Goal: Task Accomplishment & Management: Manage account settings

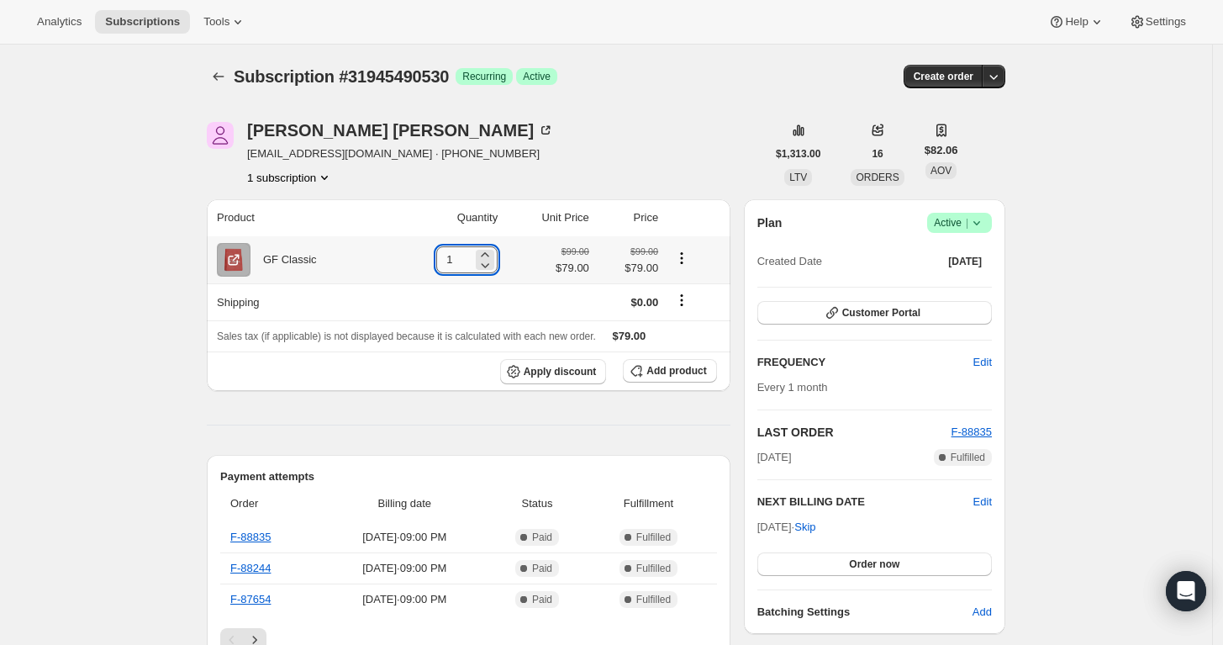
drag, startPoint x: 461, startPoint y: 256, endPoint x: 451, endPoint y: 254, distance: 11.2
click at [451, 254] on input "1" at bounding box center [454, 259] width 36 height 27
click at [486, 256] on icon at bounding box center [485, 264] width 17 height 17
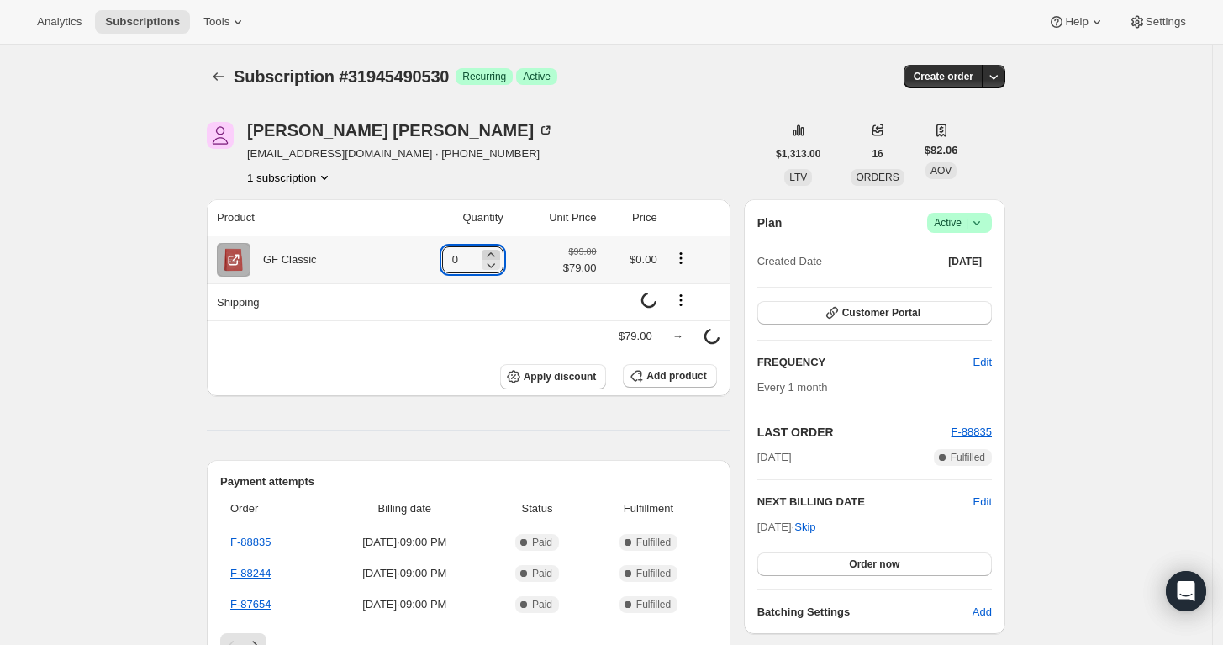
click at [486, 248] on icon at bounding box center [490, 254] width 17 height 17
click at [486, 248] on icon at bounding box center [485, 254] width 17 height 17
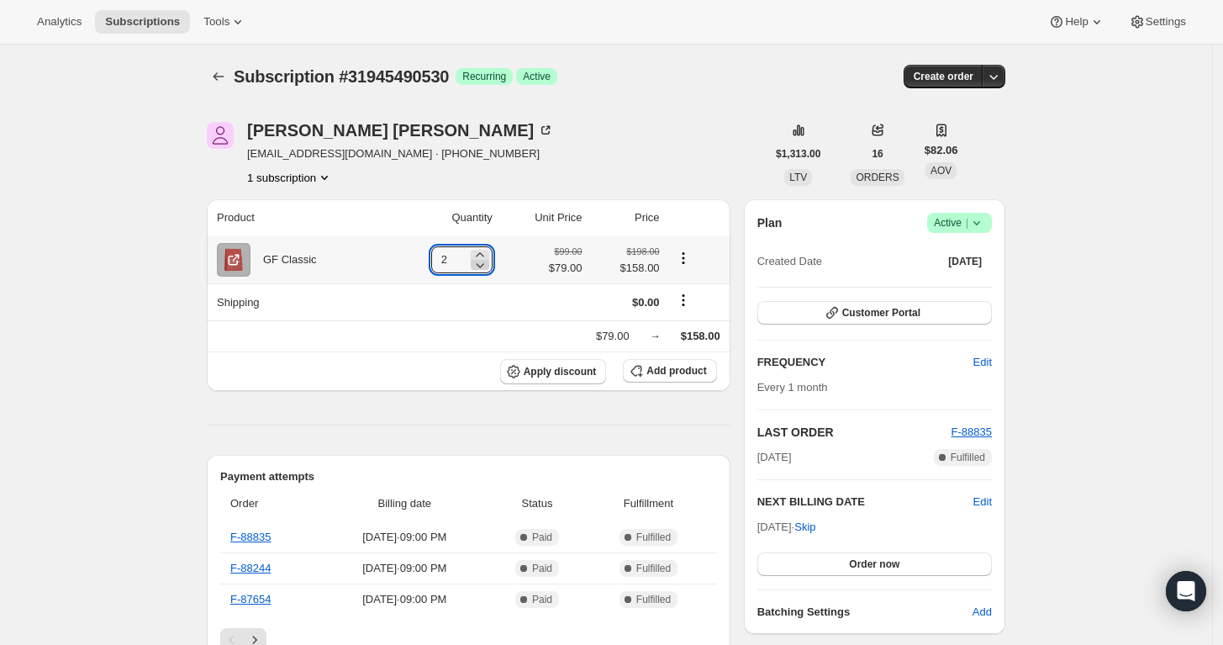
click at [482, 271] on icon at bounding box center [480, 264] width 17 height 17
type input "1"
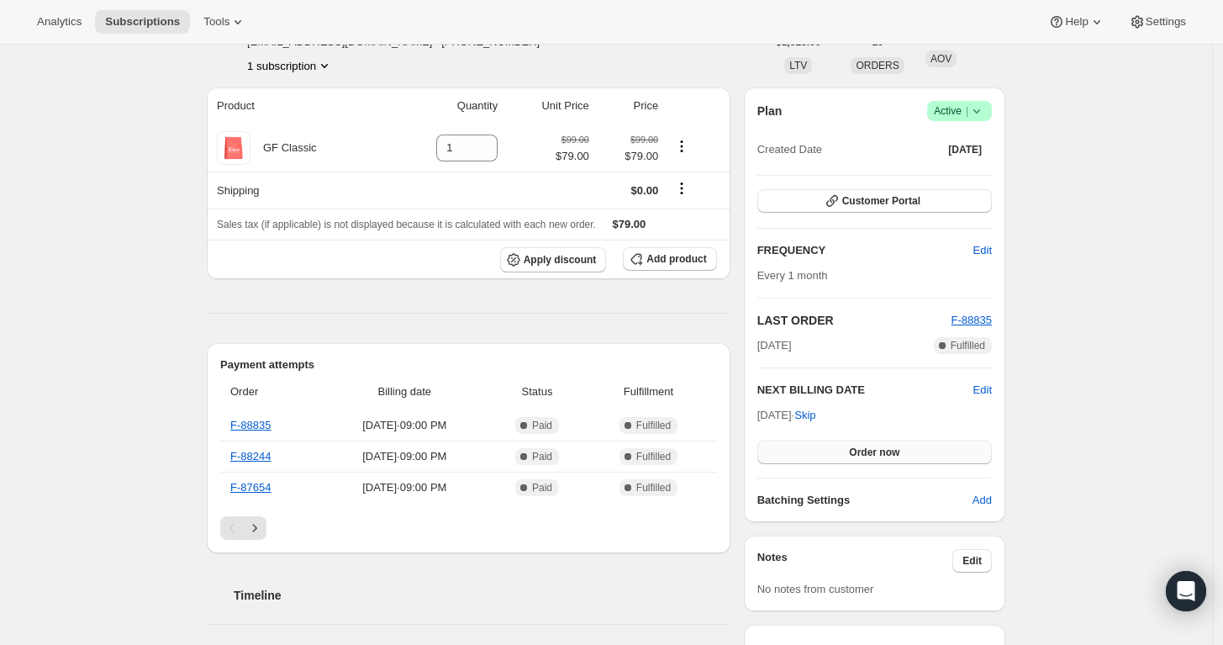
scroll to position [187, 0]
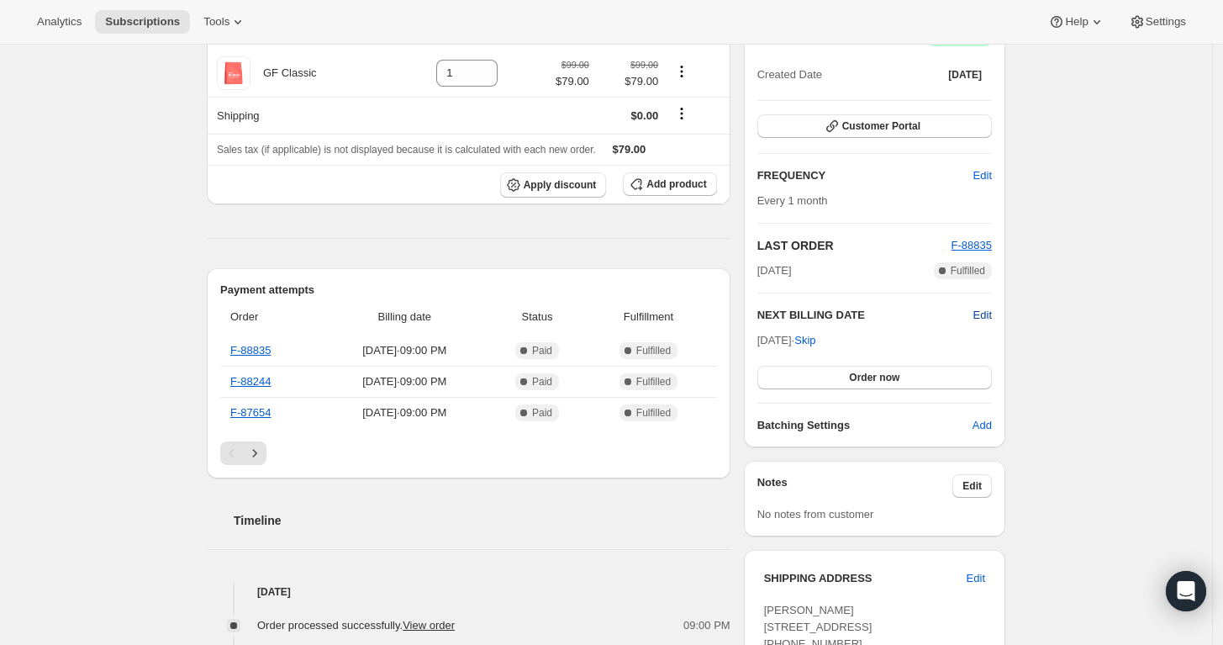
click at [977, 314] on span "Edit" at bounding box center [982, 315] width 18 height 17
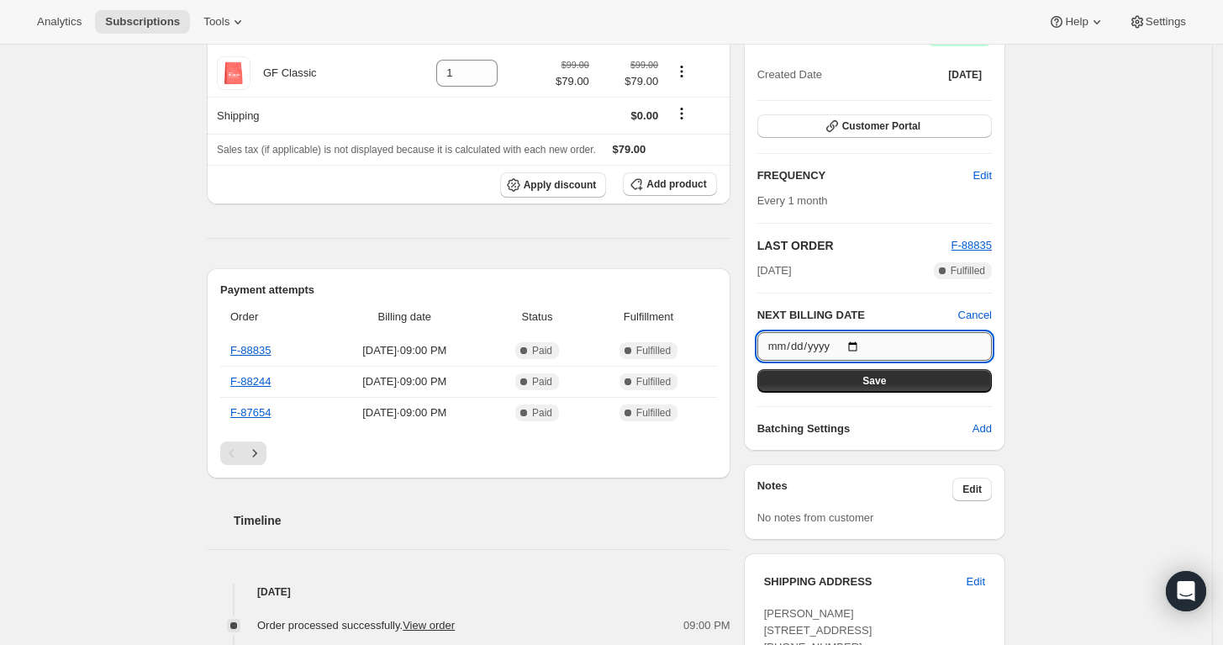
click at [867, 342] on input "2025-10-15" at bounding box center [874, 346] width 235 height 29
type input "2025-10-29"
click at [962, 377] on button "Save" at bounding box center [874, 381] width 235 height 24
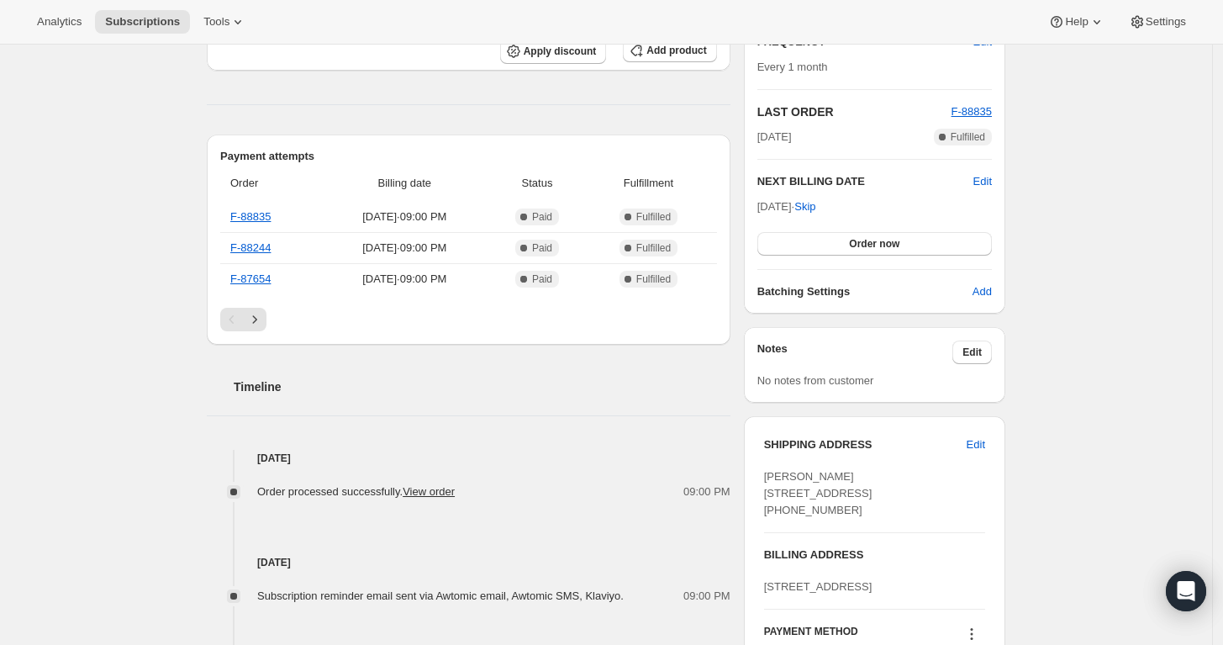
scroll to position [373, 0]
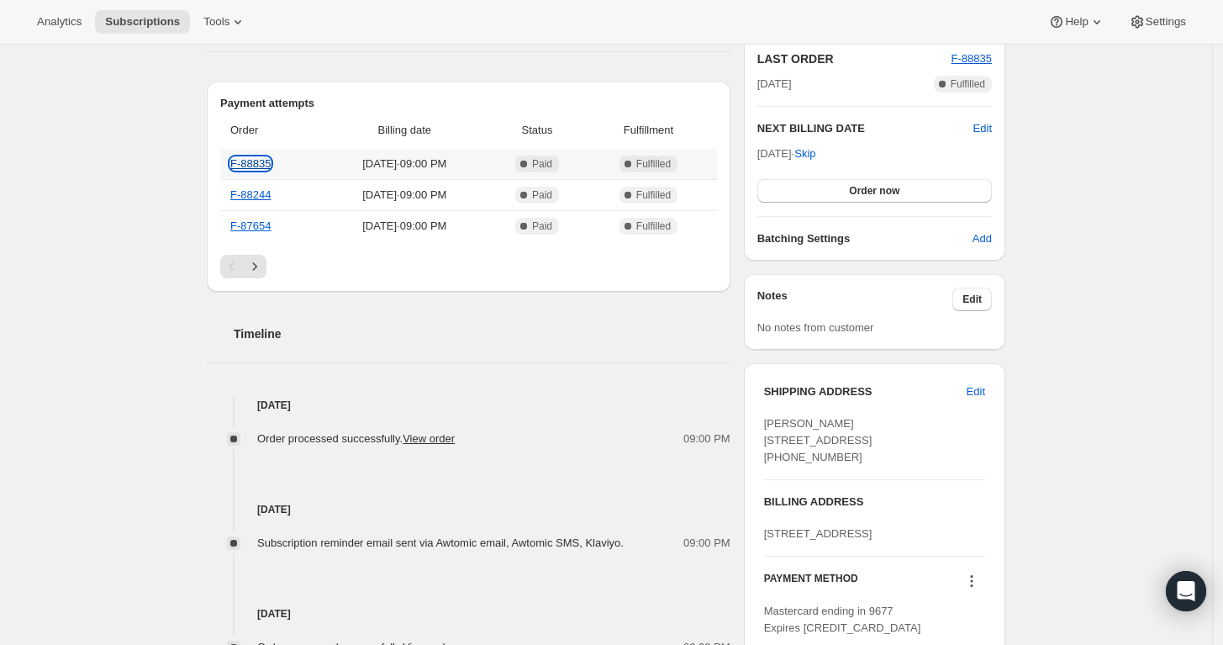
click at [265, 164] on link "F-88835" at bounding box center [250, 163] width 40 height 13
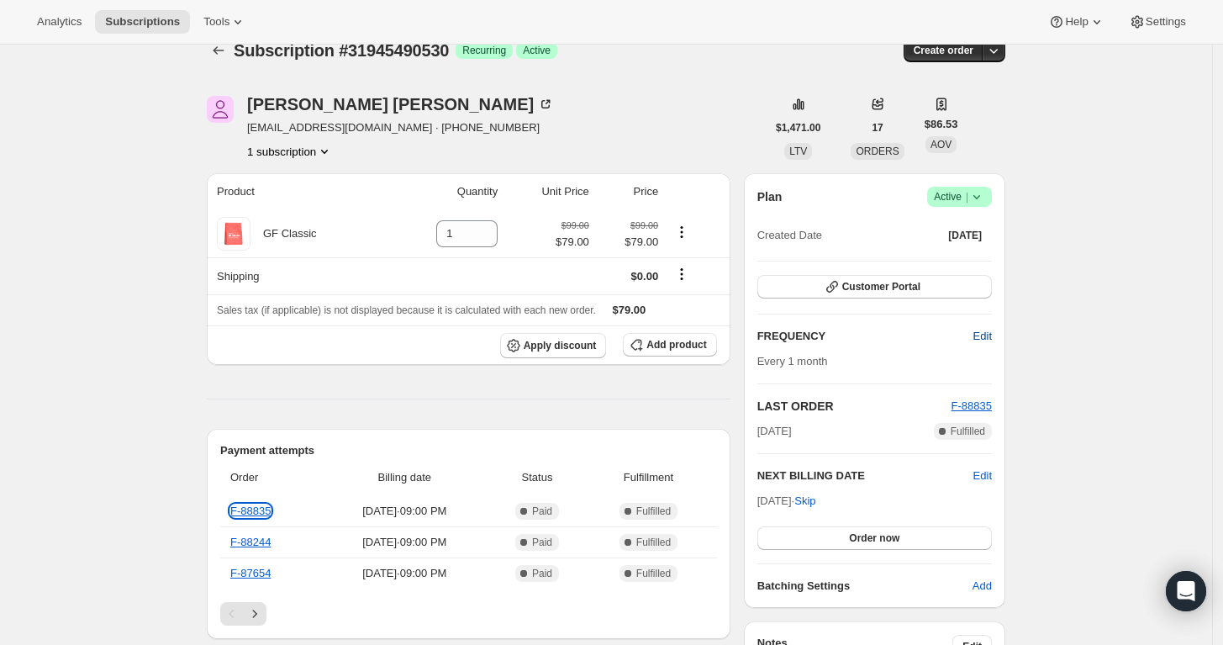
scroll to position [0, 0]
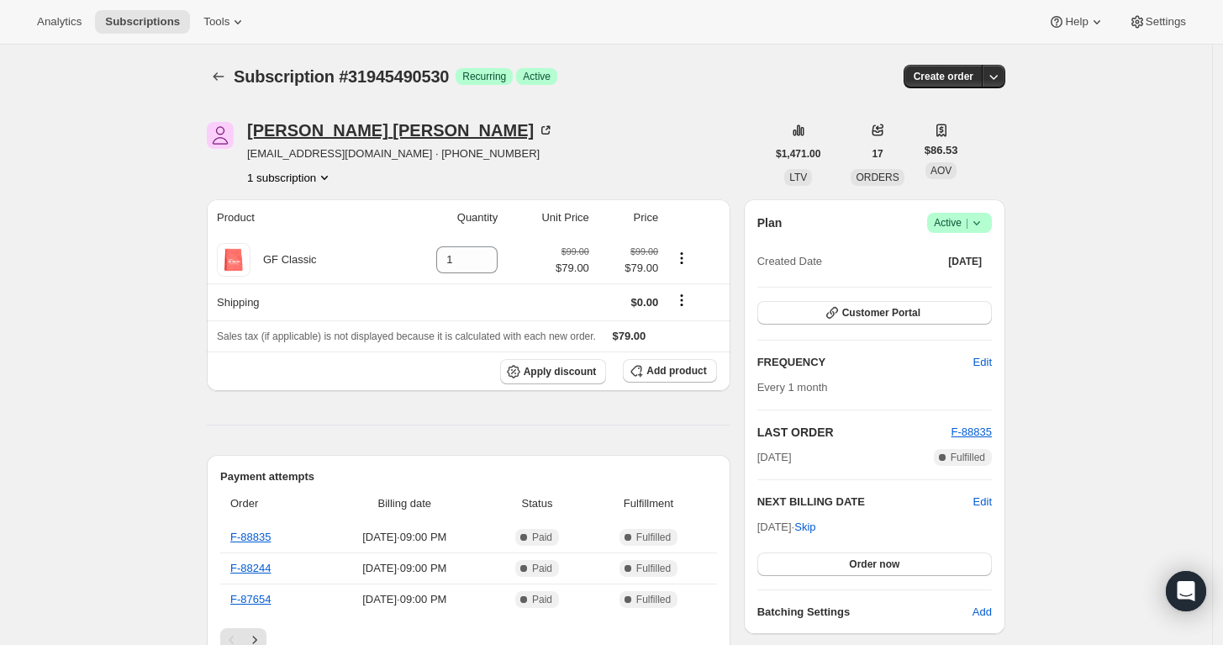
click at [386, 126] on div "[PERSON_NAME]" at bounding box center [400, 130] width 307 height 17
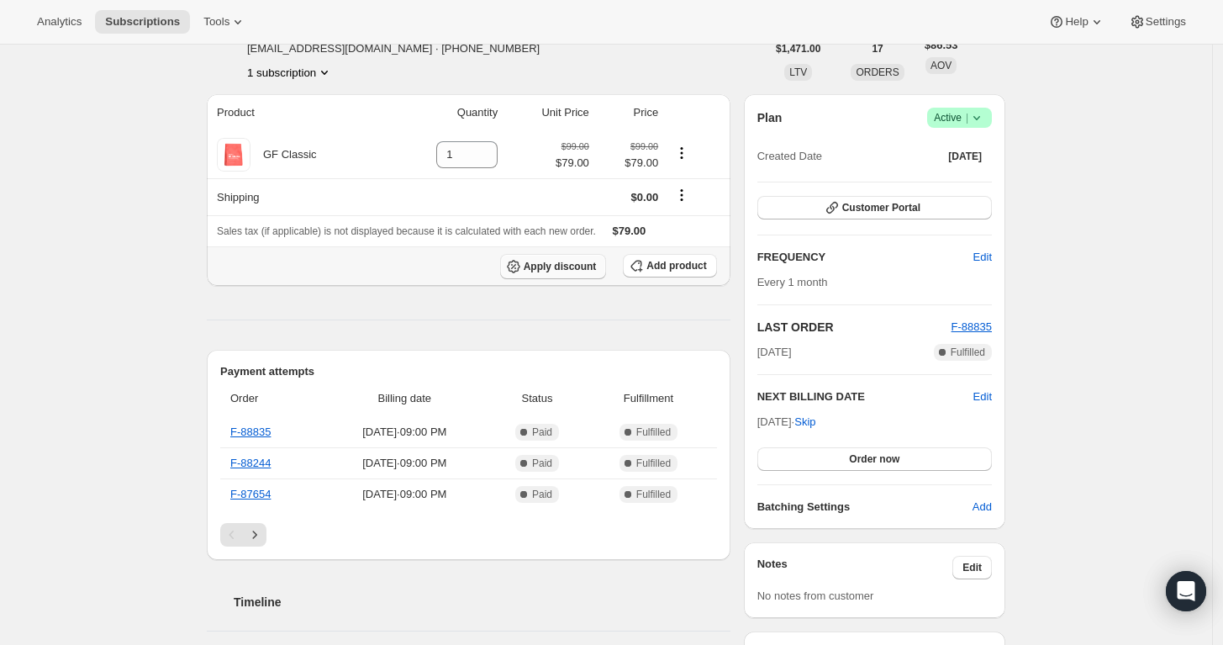
scroll to position [93, 0]
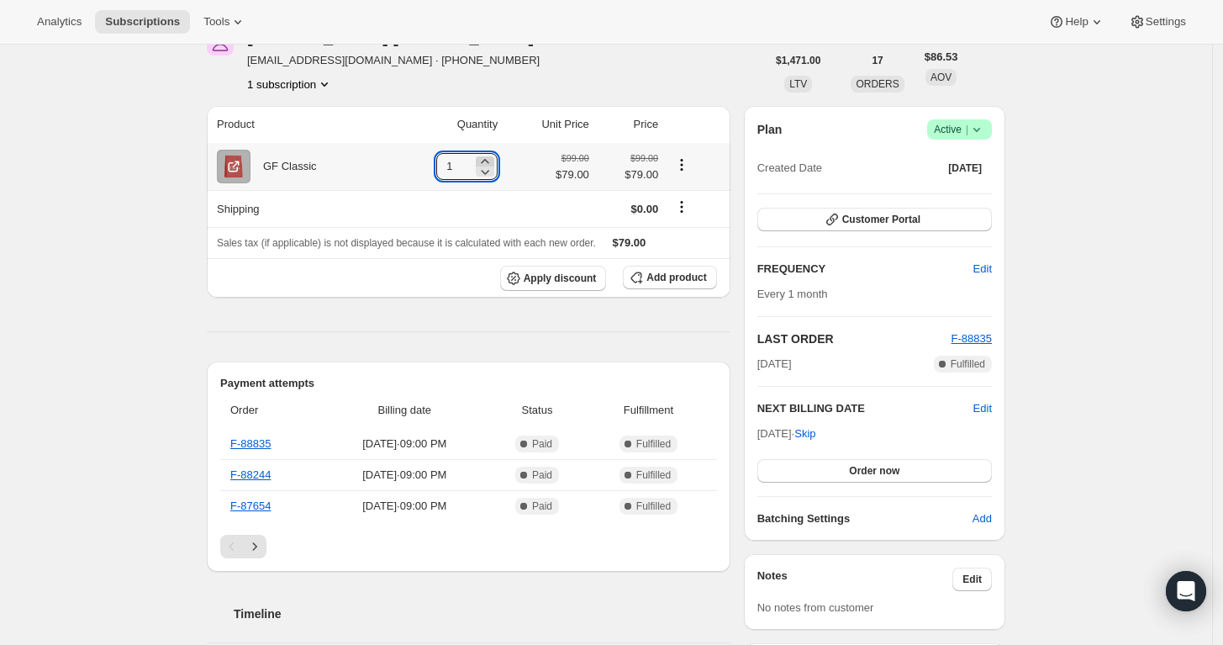
click at [491, 161] on icon at bounding box center [485, 161] width 17 height 17
type input "2"
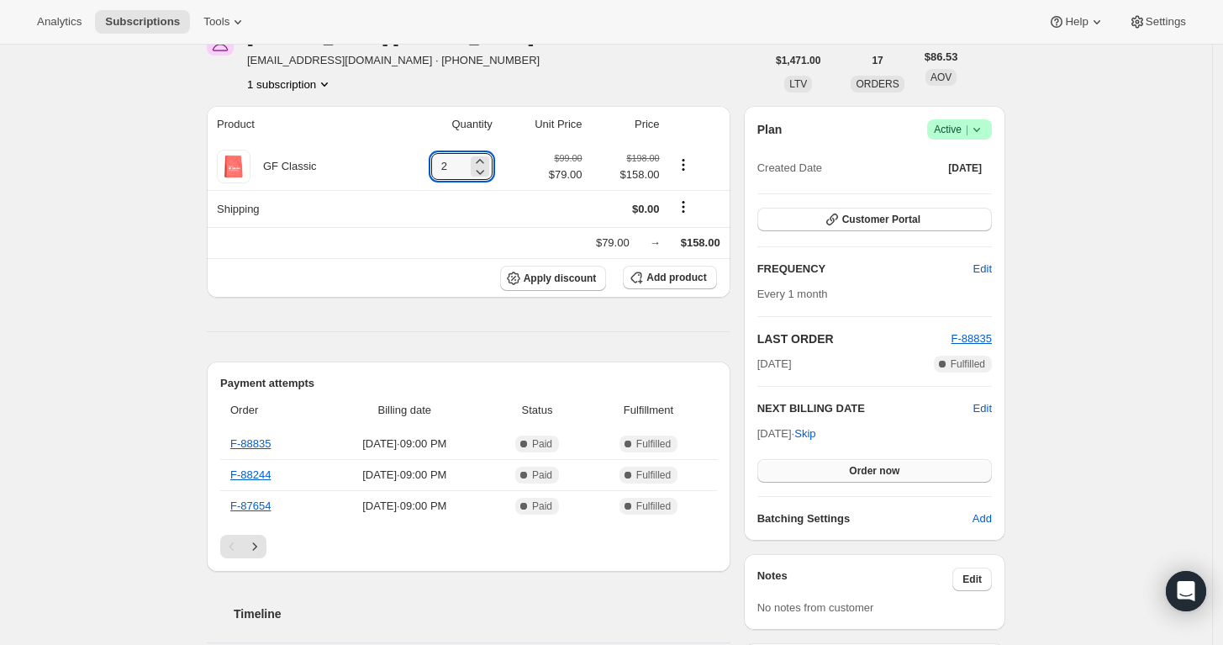
click at [888, 472] on span "Order now" at bounding box center [874, 470] width 50 height 13
click at [866, 465] on span "Click to confirm" at bounding box center [874, 470] width 76 height 13
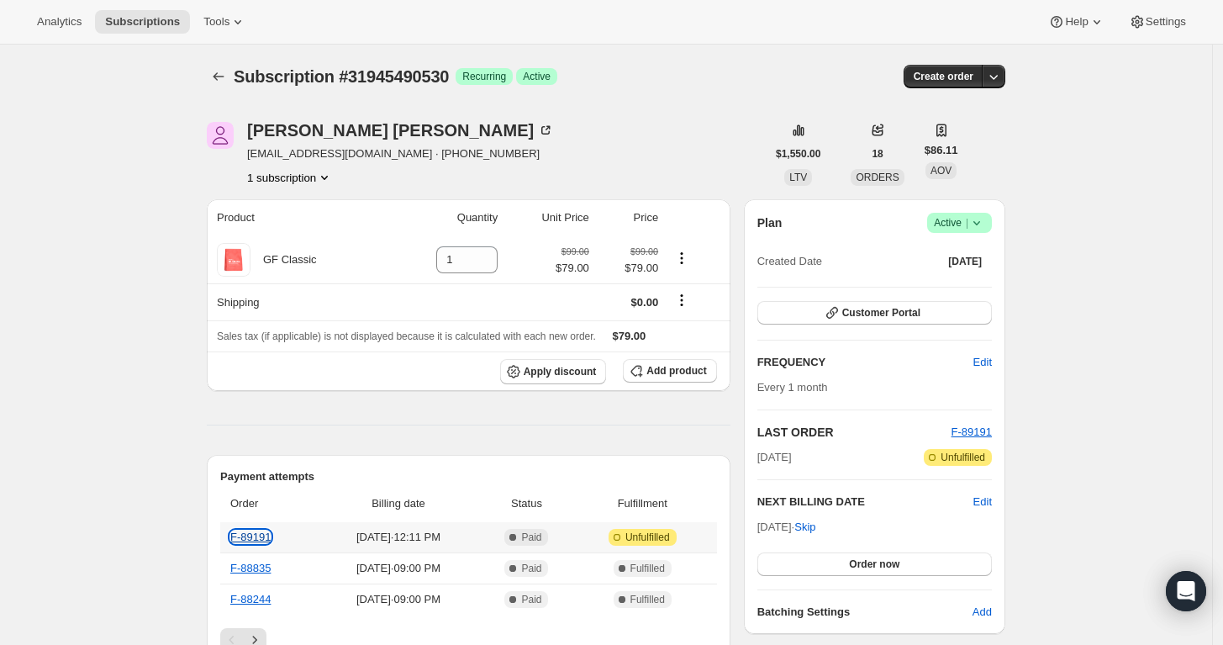
click at [261, 535] on link "F-89191" at bounding box center [250, 536] width 40 height 13
click at [988, 498] on span "Edit" at bounding box center [982, 501] width 18 height 17
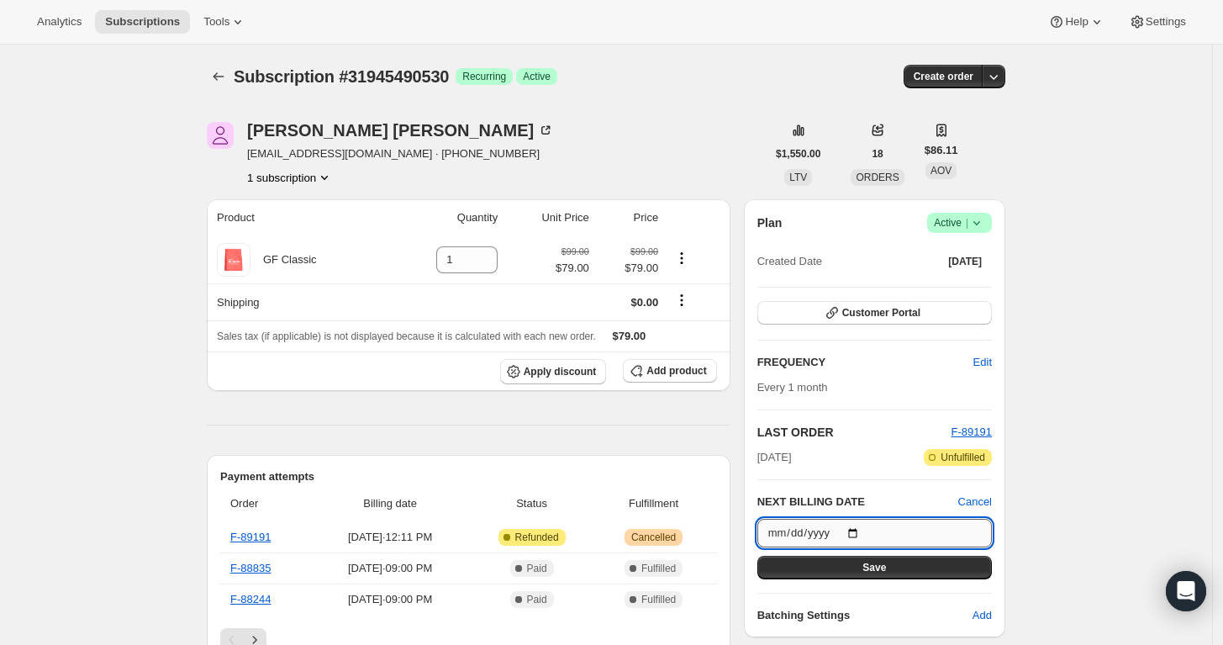
click at [860, 531] on input "2025-11-01" at bounding box center [874, 533] width 235 height 29
click at [867, 530] on input "2025-10-29" at bounding box center [874, 533] width 235 height 29
type input "2025-10-22"
click at [869, 561] on span "Save" at bounding box center [874, 567] width 24 height 13
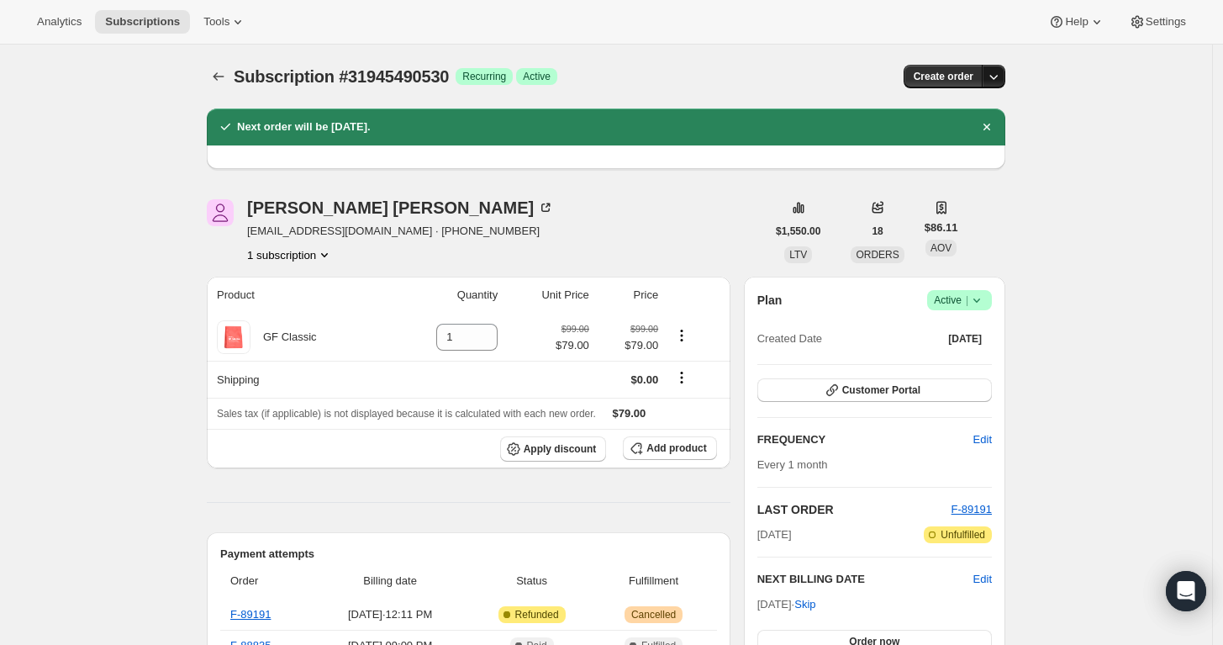
click at [991, 77] on icon "button" at bounding box center [993, 76] width 17 height 17
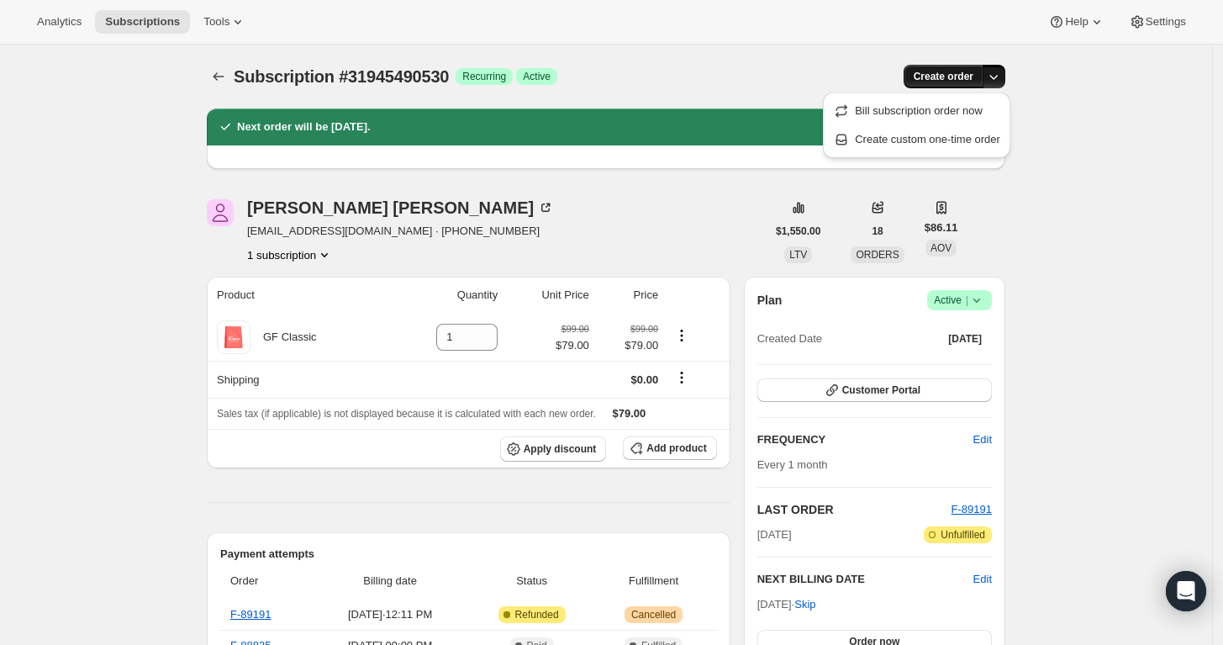
click at [964, 75] on span "Create order" at bounding box center [944, 76] width 60 height 13
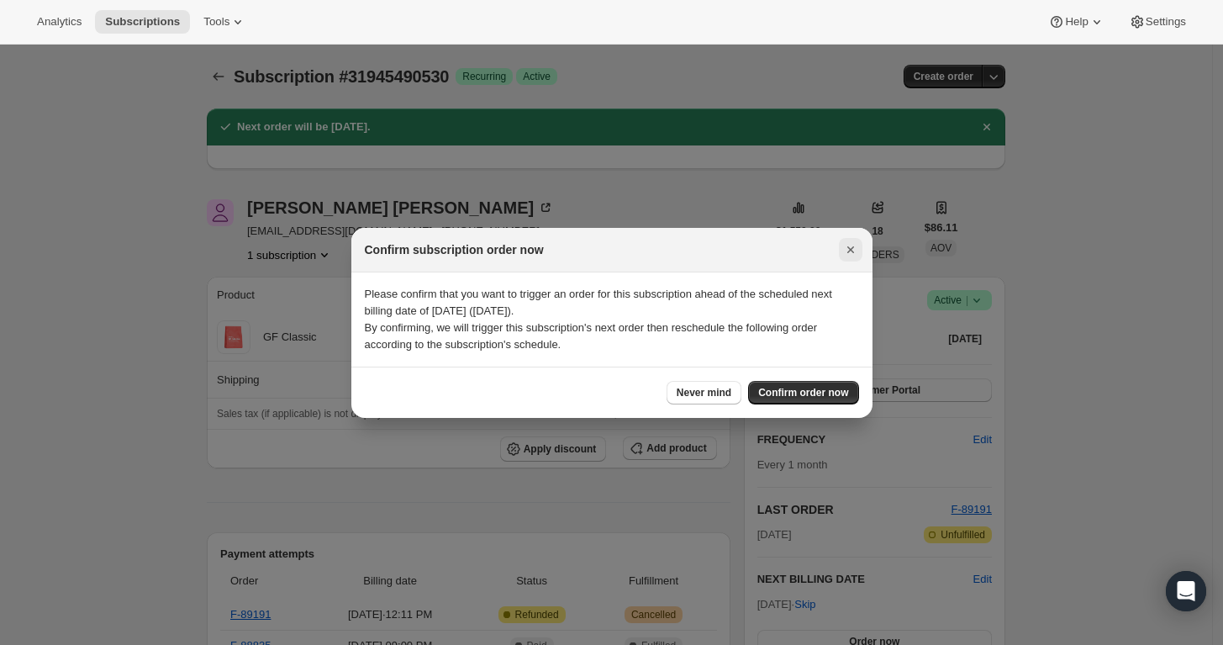
click at [848, 249] on icon "Close" at bounding box center [850, 249] width 17 height 17
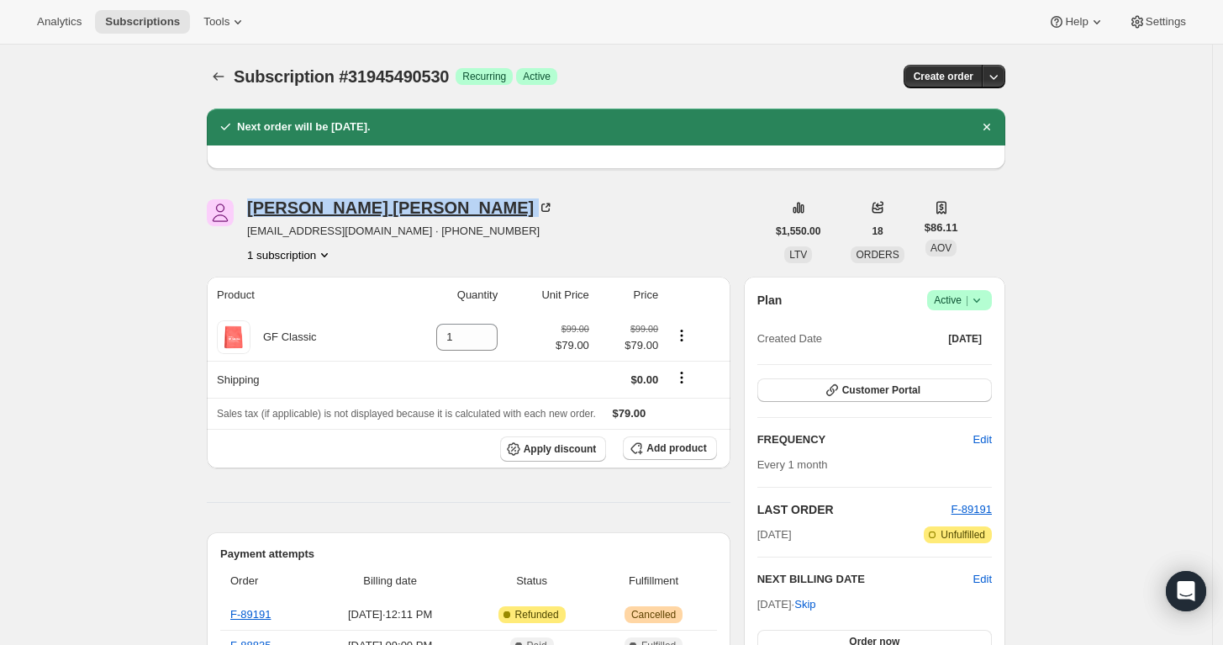
drag, startPoint x: 248, startPoint y: 207, endPoint x: 426, endPoint y: 209, distance: 178.2
click at [426, 209] on div "Alessandra Carvalho alie890@yahoo.com · +18025784326 1 subscription" at bounding box center [486, 231] width 559 height 64
copy div "Alessandra Carvalho"
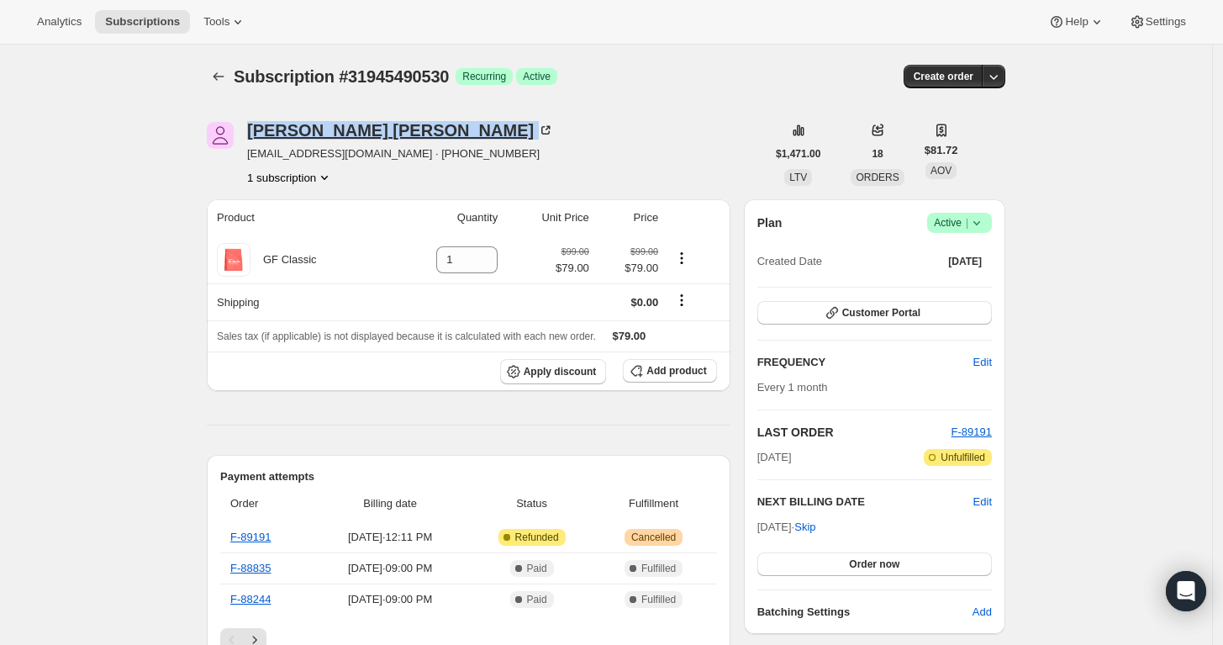
drag, startPoint x: 242, startPoint y: 136, endPoint x: 426, endPoint y: 129, distance: 184.2
click at [426, 129] on div "[PERSON_NAME] [EMAIL_ADDRESS][DOMAIN_NAME] · [PHONE_NUMBER] 1 subscription" at bounding box center [486, 154] width 559 height 64
copy div "[PERSON_NAME]"
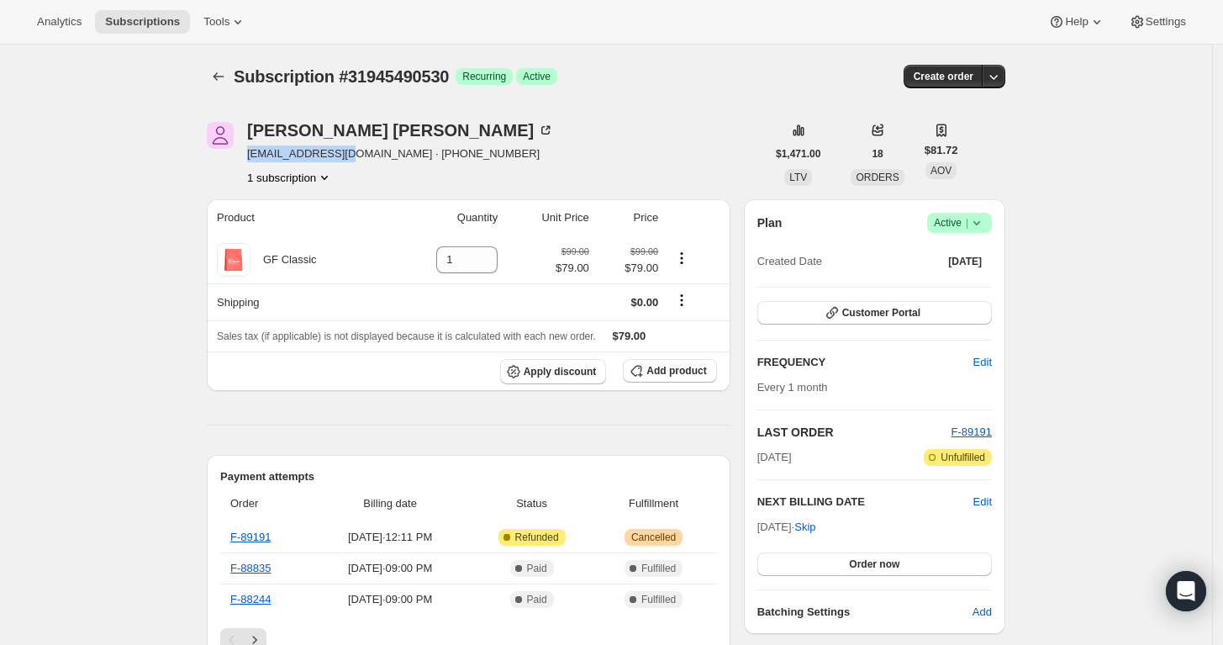
drag, startPoint x: 358, startPoint y: 154, endPoint x: 250, endPoint y: 159, distance: 107.7
click at [250, 159] on div "Alessandra Carvalho alie890@yahoo.com · +18025784326 1 subscription" at bounding box center [486, 154] width 559 height 64
copy span "alie890@yahoo.com"
click at [260, 532] on link "F-89191" at bounding box center [250, 536] width 40 height 13
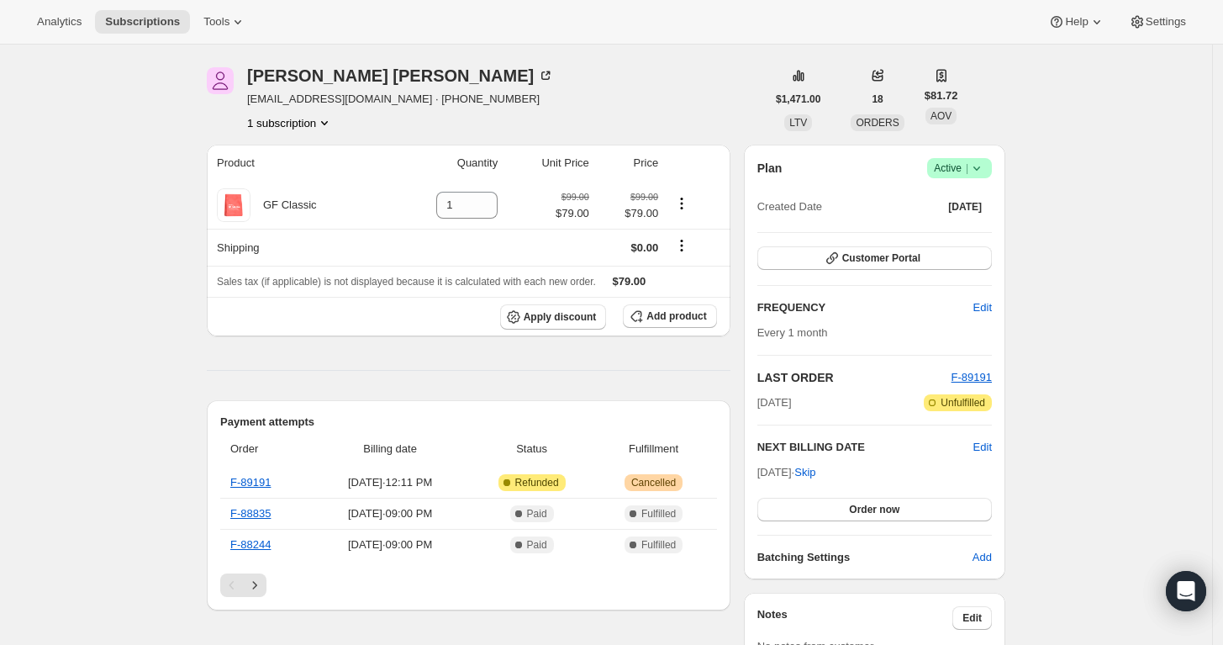
scroll to position [52, 0]
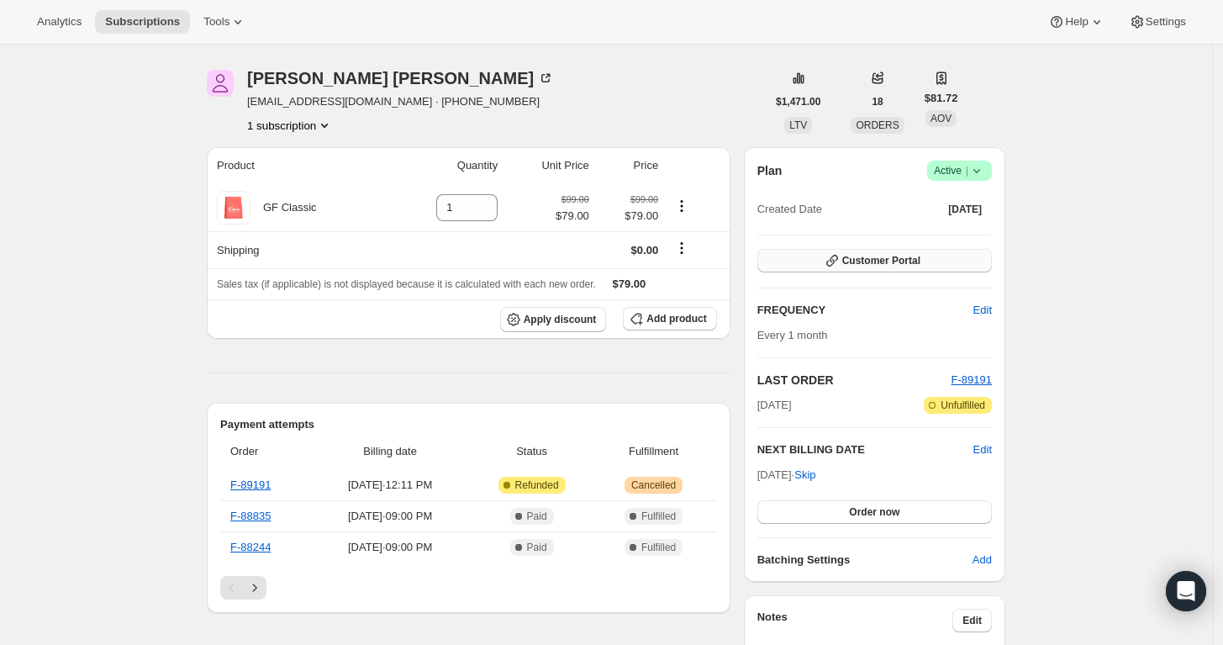
click at [941, 261] on button "Customer Portal" at bounding box center [874, 261] width 235 height 24
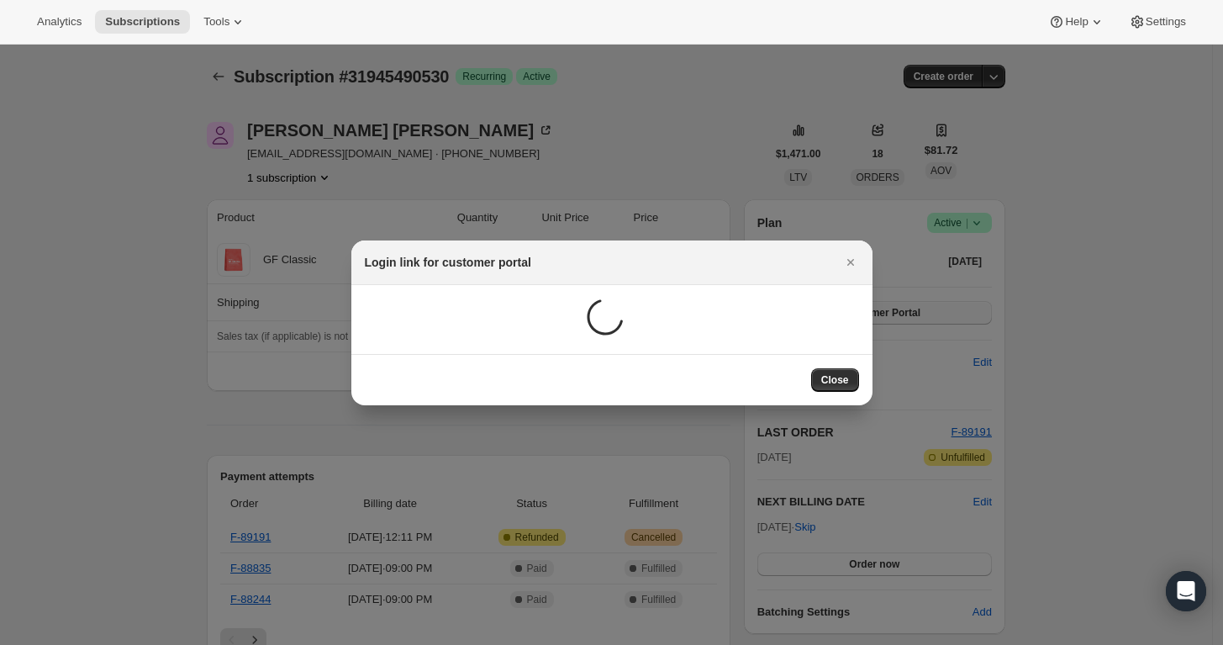
scroll to position [0, 0]
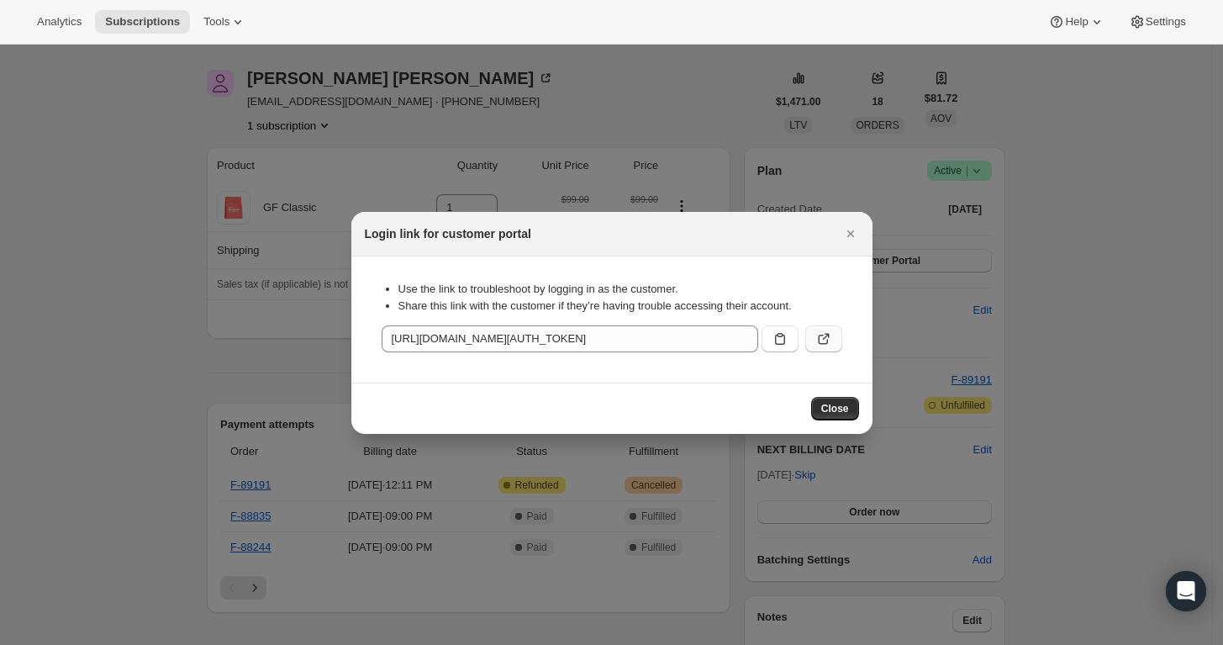
click at [814, 339] on button ":rc0:" at bounding box center [823, 338] width 37 height 27
click at [839, 401] on button "Close" at bounding box center [835, 409] width 48 height 24
